Goal: Submit feedback/report problem

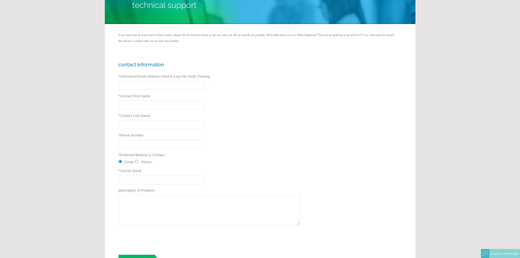
scroll to position [82, 0]
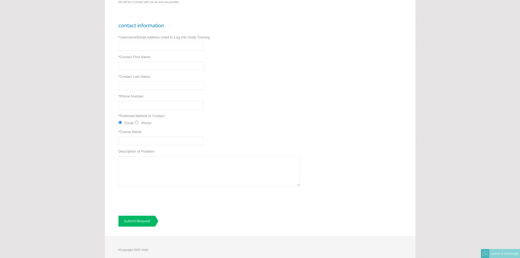
click at [203, 162] on textarea "Description of Problem:" at bounding box center [209, 171] width 182 height 30
paste textarea "Good Afternoon, The assignment sent to [PERSON_NAME] and [PERSON_NAME] are comi…"
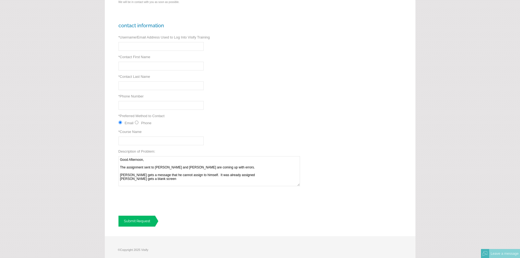
type textarea "Good Afternoon, The assignment sent to [PERSON_NAME] and [PERSON_NAME] are comi…"
click at [138, 142] on input "* Course Name" at bounding box center [160, 141] width 85 height 9
type input "Reasonable Suspicion Training"
click at [147, 44] on input "* Username/Email Address Used to Log Into Visify Training" at bounding box center [160, 46] width 85 height 9
click at [161, 46] on input "* Username/Email Address Used to Log Into Visify Training" at bounding box center [160, 46] width 85 height 9
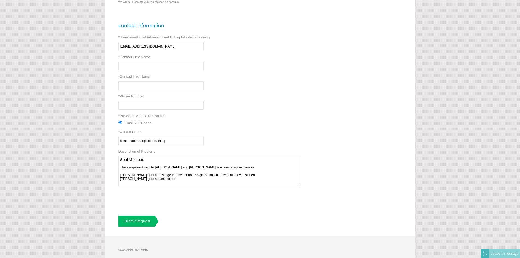
type input "[EMAIL_ADDRESS][DOMAIN_NAME]"
type input "[PERSON_NAME]"
type input "Hygh"
type input "3174283905"
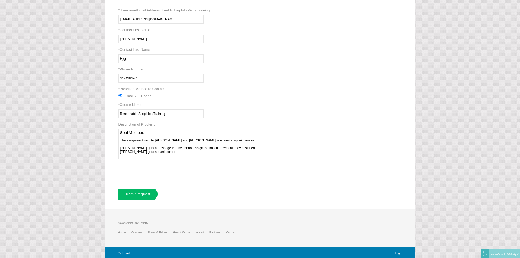
scroll to position [110, 0]
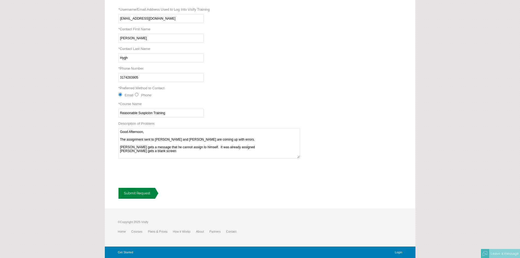
click at [136, 194] on link "Submit Request" at bounding box center [138, 193] width 40 height 11
